Goal: Navigation & Orientation: Find specific page/section

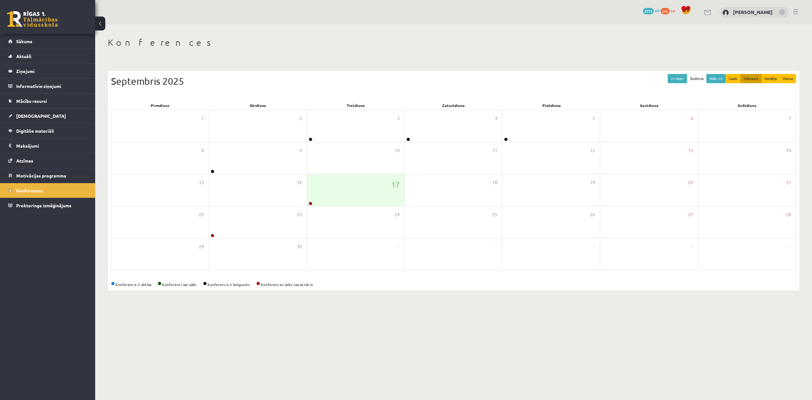
click at [54, 24] on link at bounding box center [32, 19] width 51 height 16
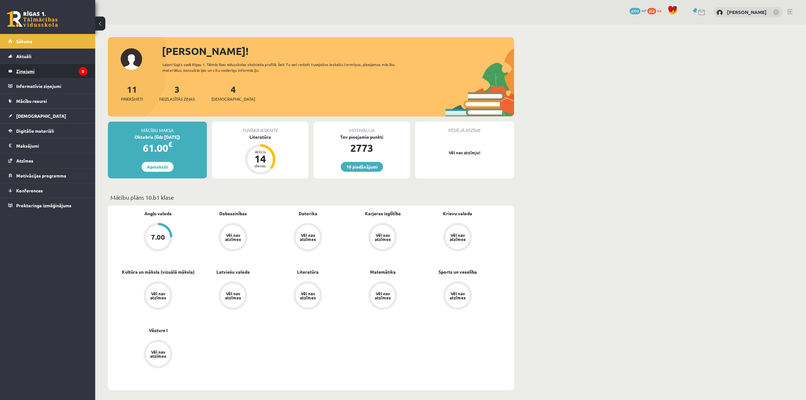
click at [49, 74] on legend "Ziņojumi 3" at bounding box center [51, 71] width 71 height 15
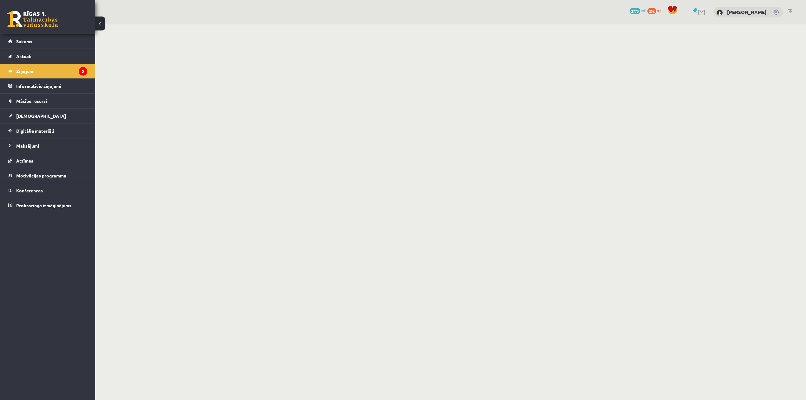
click at [23, 10] on div "10 Dāvanas 2773 mP 252 xp" at bounding box center [47, 17] width 95 height 34
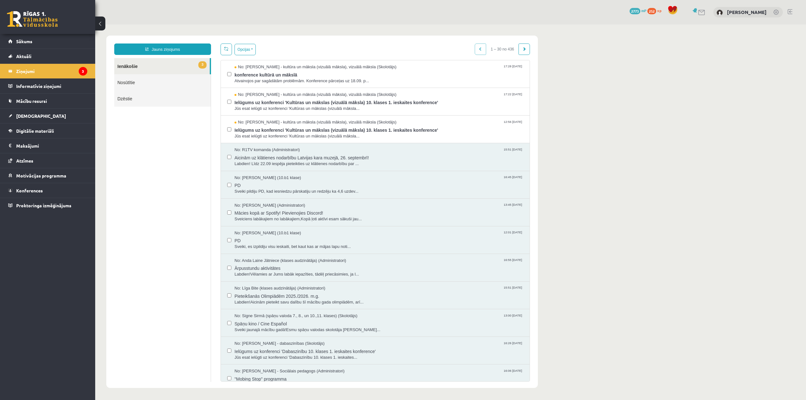
click at [24, 19] on link at bounding box center [32, 19] width 51 height 16
